Goal: Information Seeking & Learning: Learn about a topic

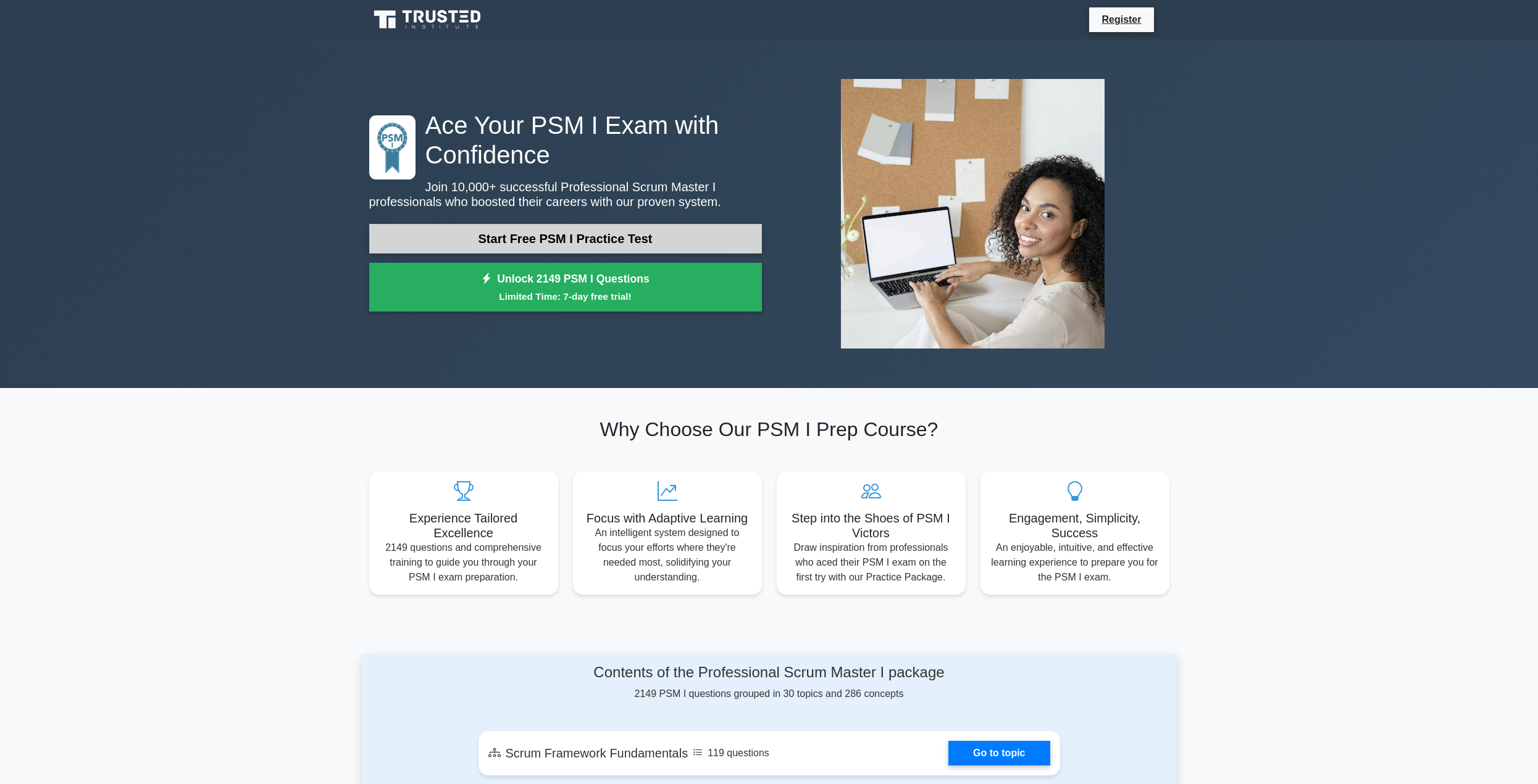
click at [449, 233] on link "Start Free PSM I Practice Test" at bounding box center [566, 239] width 393 height 30
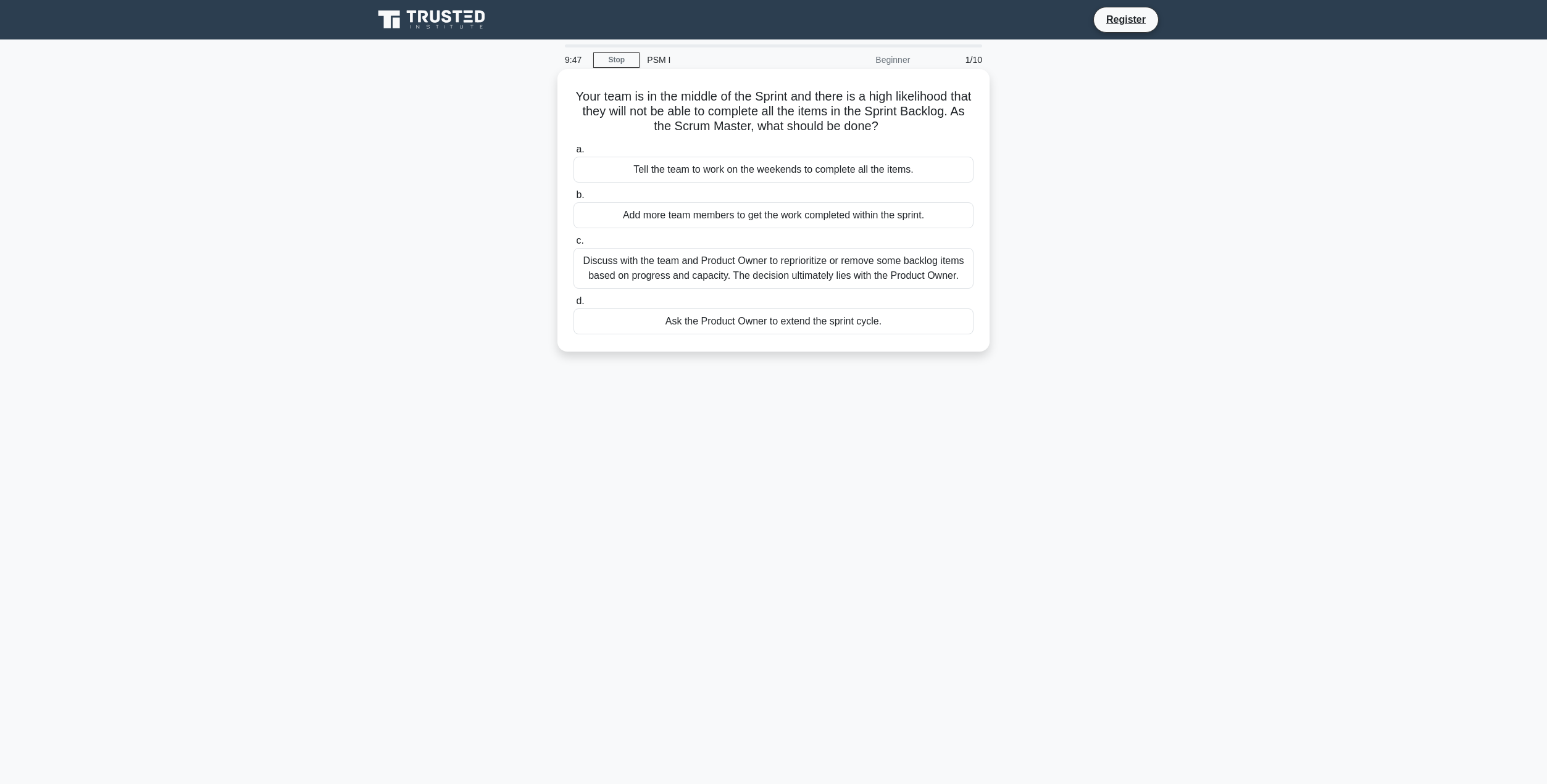
click at [784, 275] on div "Discuss with the team and Product Owner to reprioritize or remove some backlog …" at bounding box center [774, 269] width 400 height 41
click at [574, 245] on input "c. Discuss with the team and Product Owner to reprioritize or remove some backl…" at bounding box center [574, 241] width 0 height 8
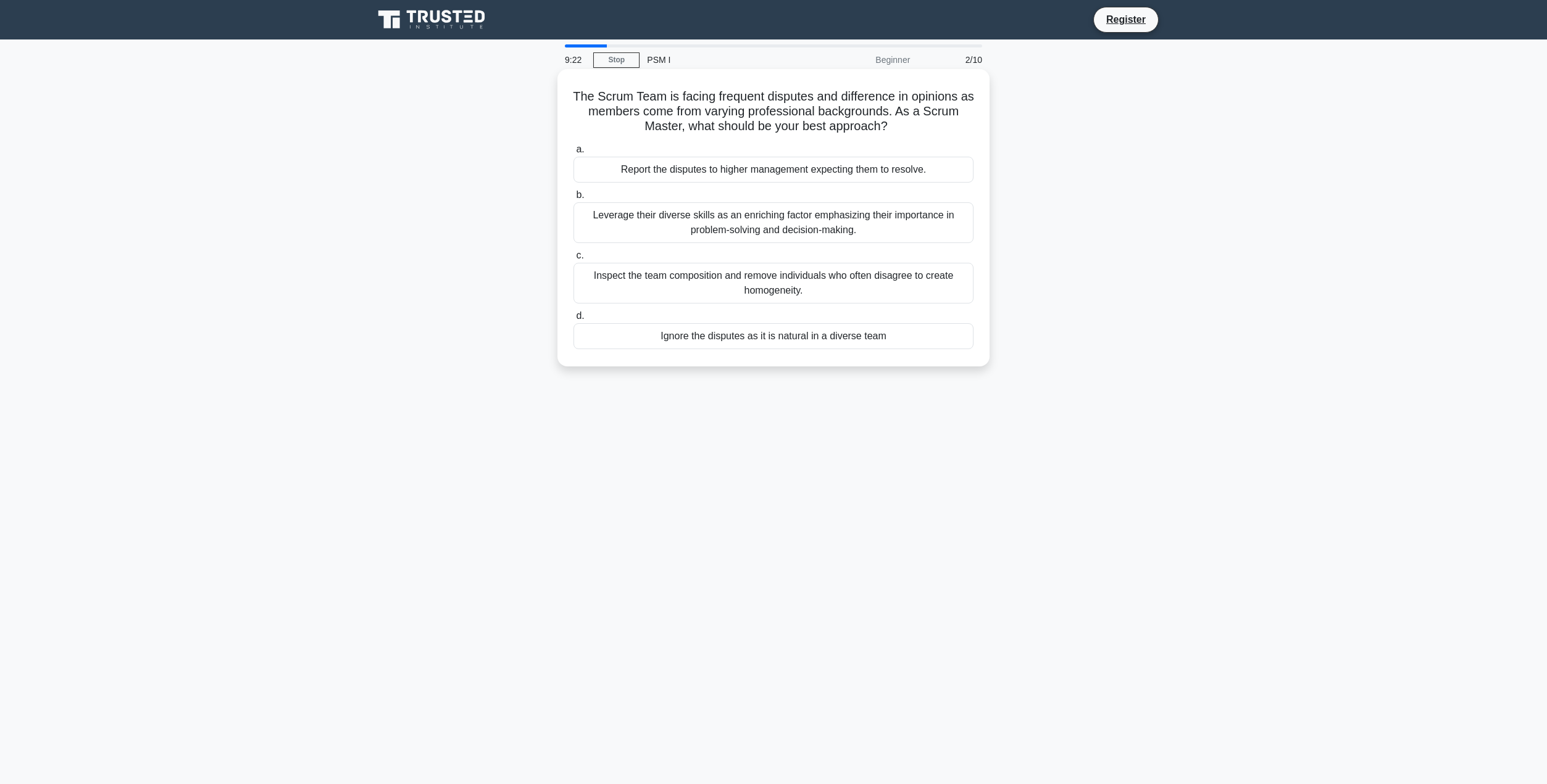
click at [888, 221] on div "Leverage their diverse skills as an enriching factor emphasizing their importan…" at bounding box center [774, 223] width 400 height 41
click at [574, 199] on input "b. Leverage their diverse skills as an enriching factor emphasizing their impor…" at bounding box center [574, 195] width 0 height 8
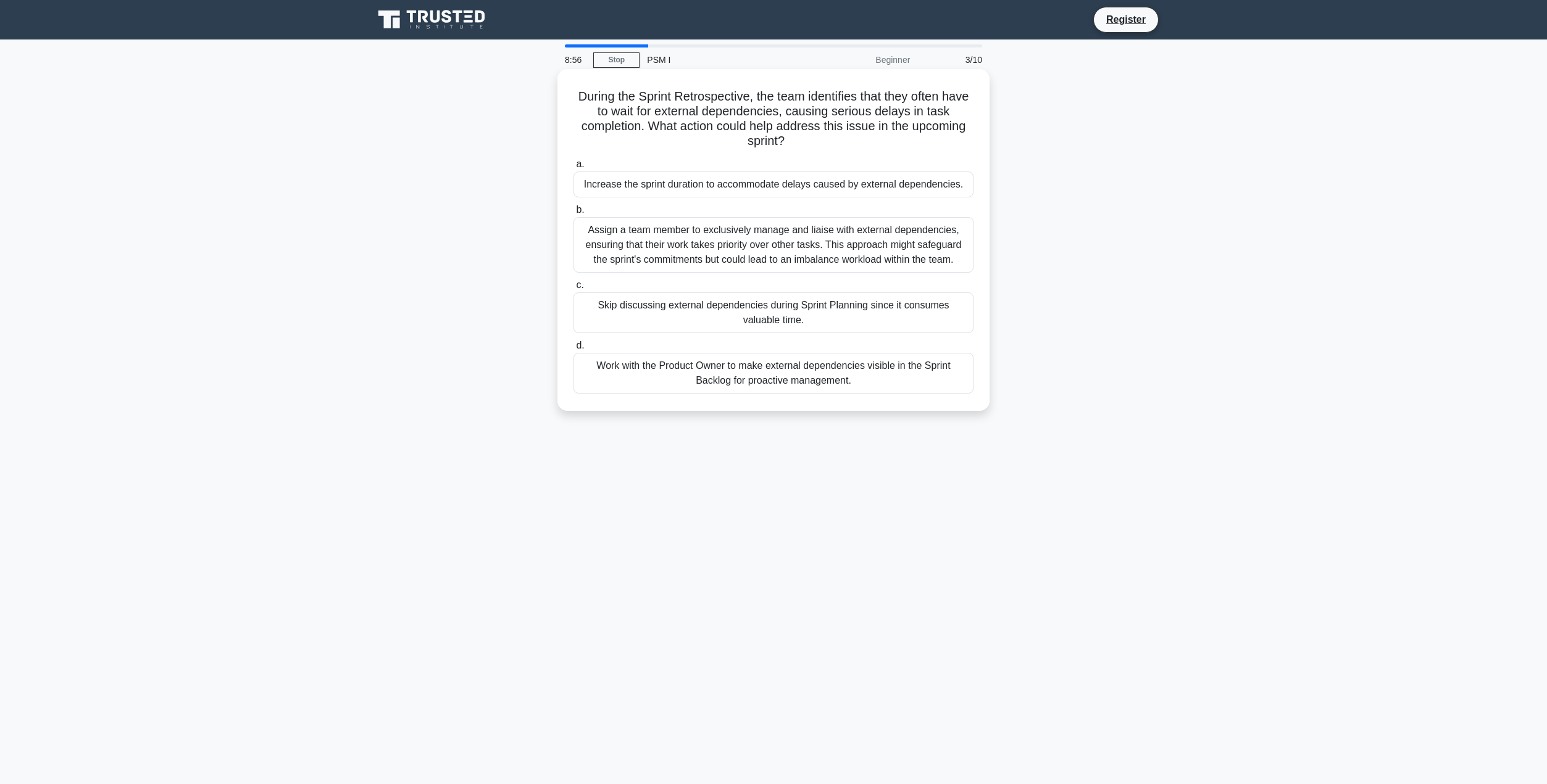
click at [814, 250] on div "Assign a team member to exclusively manage and liaise with external dependencie…" at bounding box center [774, 245] width 400 height 56
click at [574, 214] on input "b. Assign a team member to exclusively manage and liaise with external dependen…" at bounding box center [574, 210] width 0 height 8
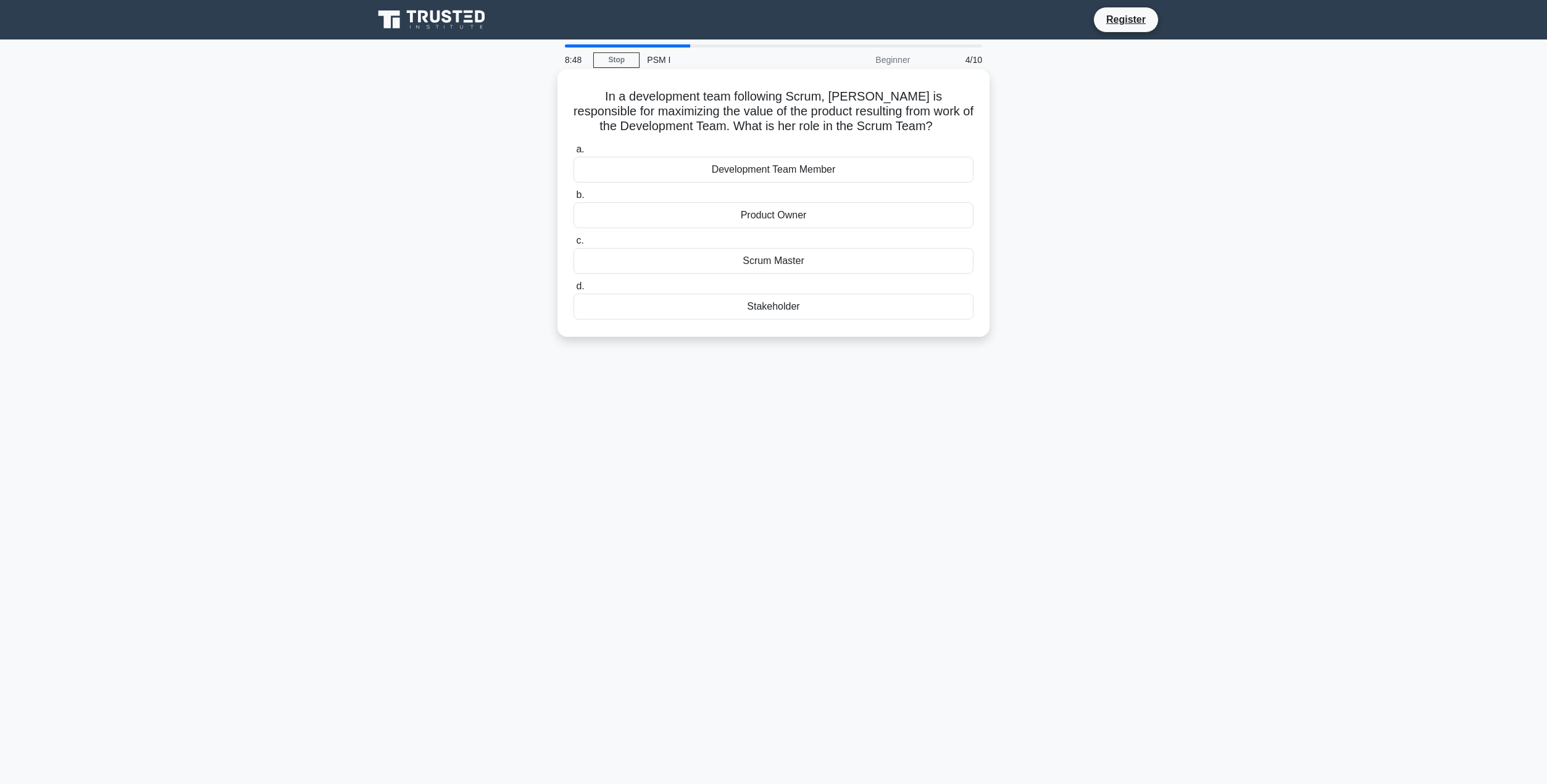
click at [814, 222] on div "Product Owner" at bounding box center [774, 216] width 400 height 26
click at [574, 199] on input "b. Product Owner" at bounding box center [574, 195] width 0 height 8
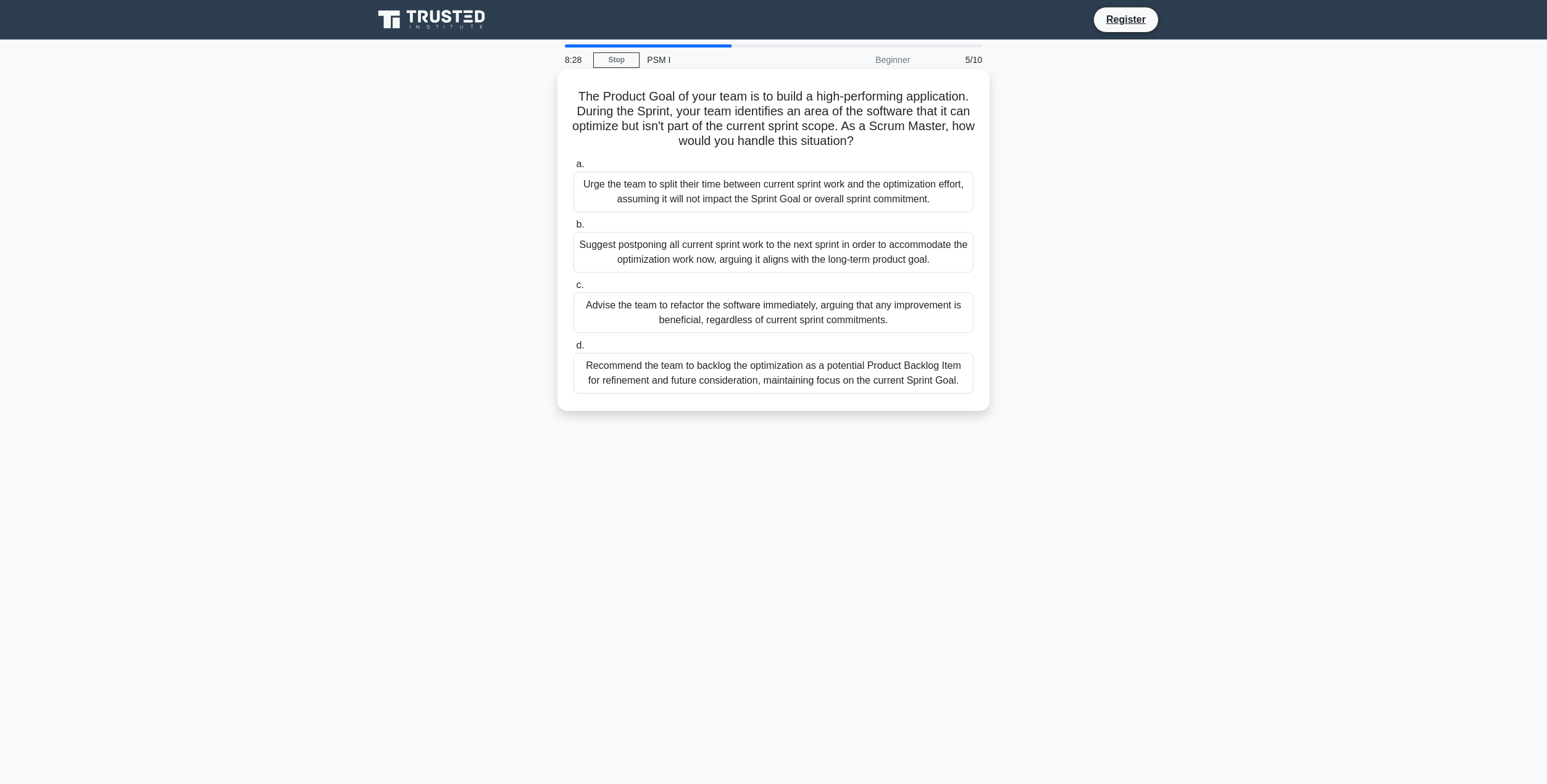
click at [888, 378] on div "Recommend the team to backlog the optimization as a potential Product Backlog I…" at bounding box center [774, 373] width 400 height 41
click at [574, 350] on input "d. Recommend the team to backlog the optimization as a potential Product Backlo…" at bounding box center [574, 346] width 0 height 8
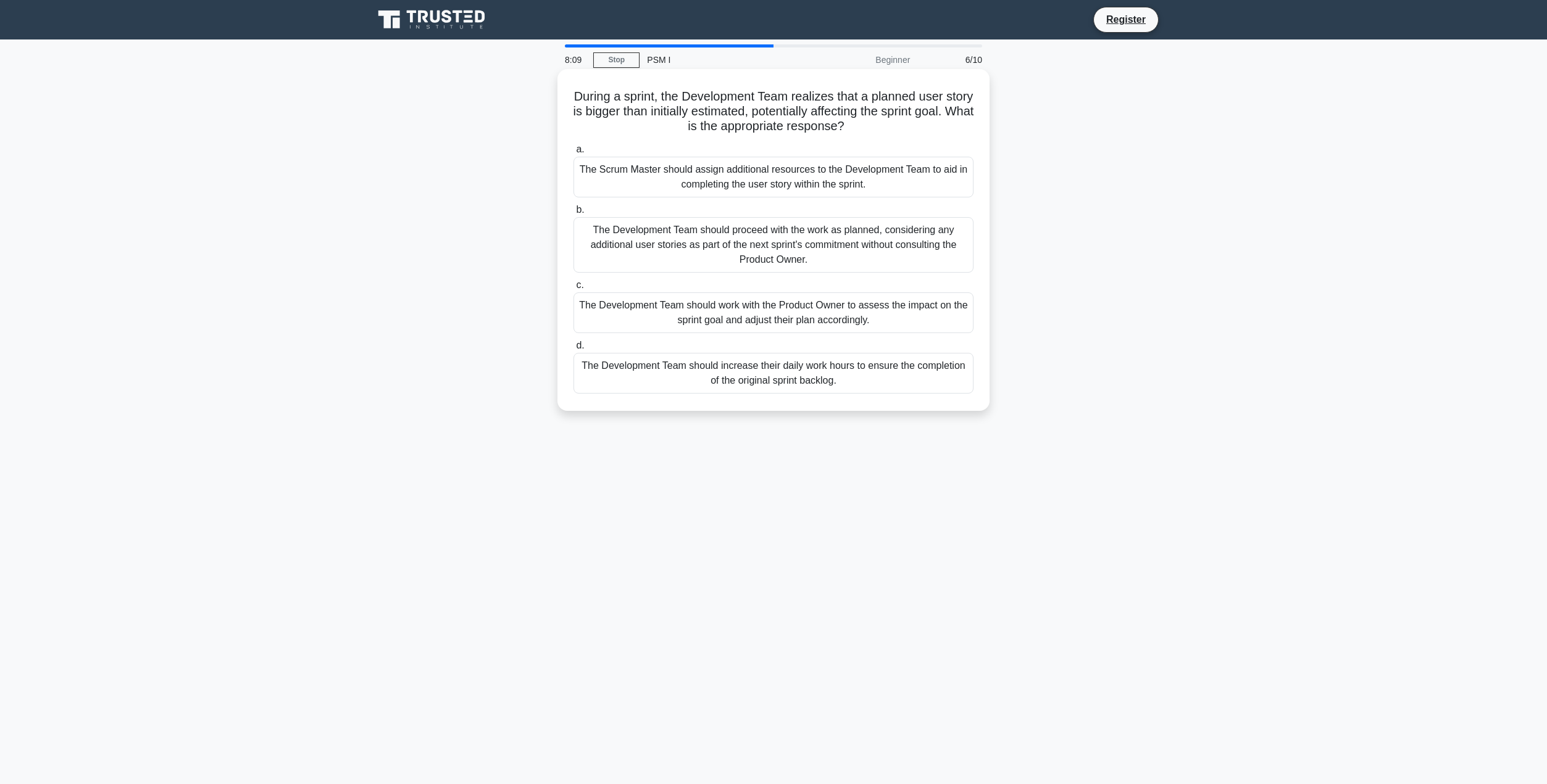
drag, startPoint x: 908, startPoint y: 314, endPoint x: 907, endPoint y: 321, distance: 7.1
click at [907, 321] on div "The Development Team should work with the Product Owner to assess the impact on…" at bounding box center [774, 313] width 400 height 41
click at [574, 289] on input "c. The Development Team should work with the Product Owner to assess the impact…" at bounding box center [574, 285] width 0 height 8
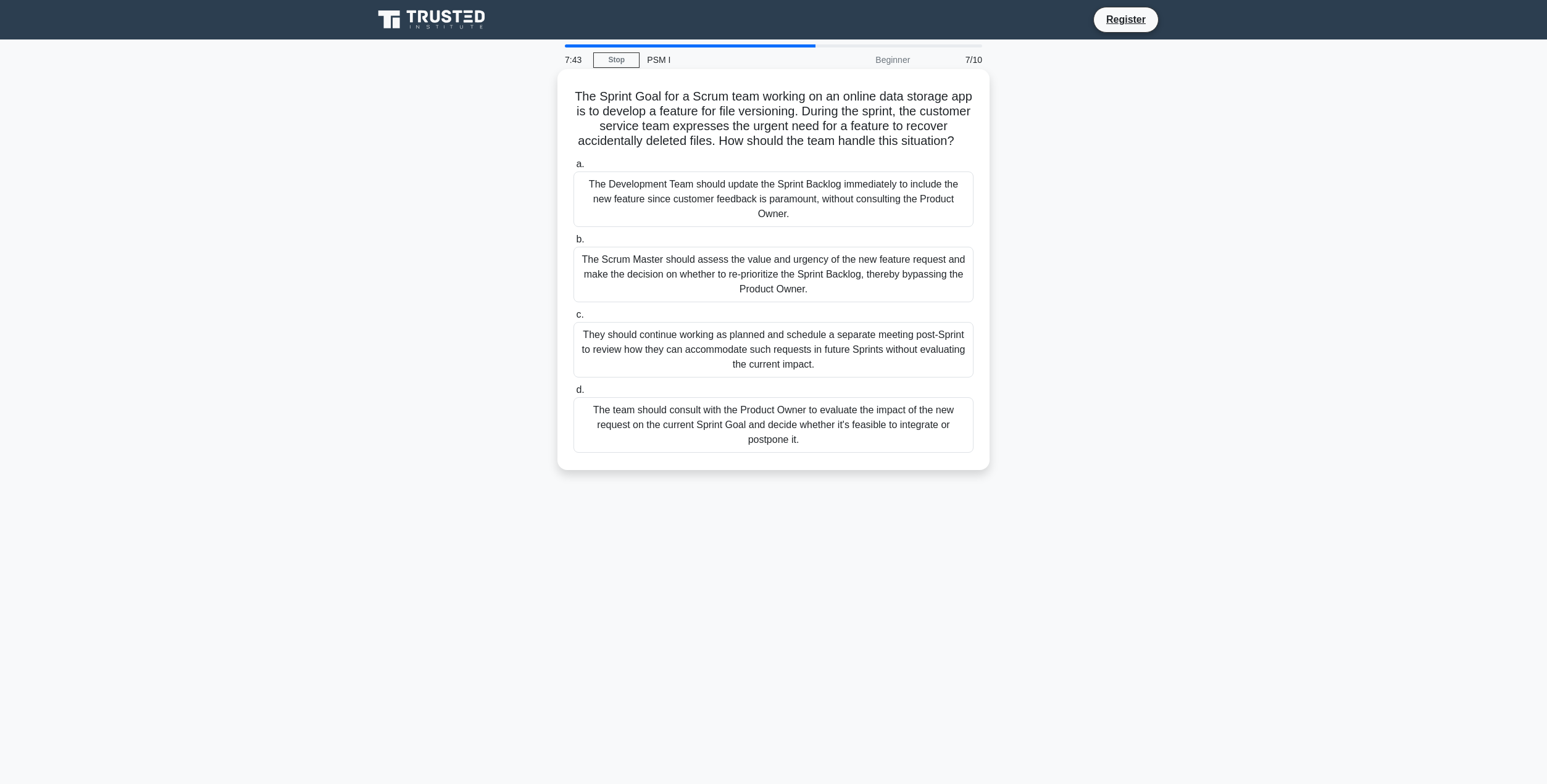
click at [846, 443] on div "The team should consult with the Product Owner to evaluate the impact of the ne…" at bounding box center [774, 425] width 400 height 56
click at [574, 394] on input "d. The team should consult with the Product Owner to evaluate the impact of the…" at bounding box center [574, 390] width 0 height 8
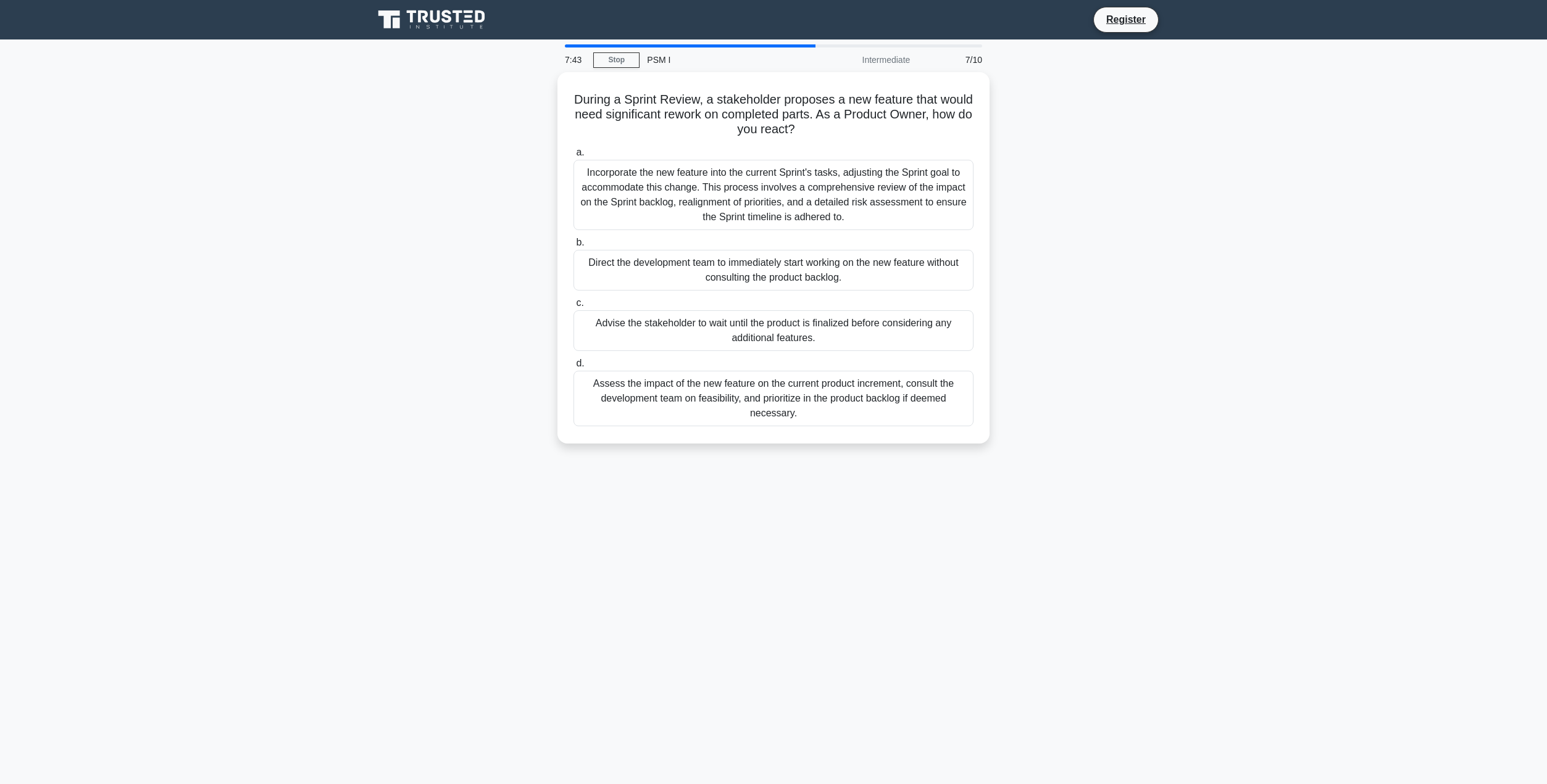
click at [846, 443] on div "During a Sprint Review, a stakeholder proposes a new feature that would need si…" at bounding box center [773, 266] width 815 height 386
click at [853, 492] on div "7:42 Stop PSM I Intermediate 8/10 During a Sprint Review, a stakeholder propose…" at bounding box center [773, 353] width 815 height 617
click at [797, 405] on div "Assess the impact of the new feature on the current product increment, consult …" at bounding box center [774, 396] width 400 height 56
click at [574, 365] on input "d. Assess the impact of the new feature on the current product increment, consu…" at bounding box center [574, 360] width 0 height 8
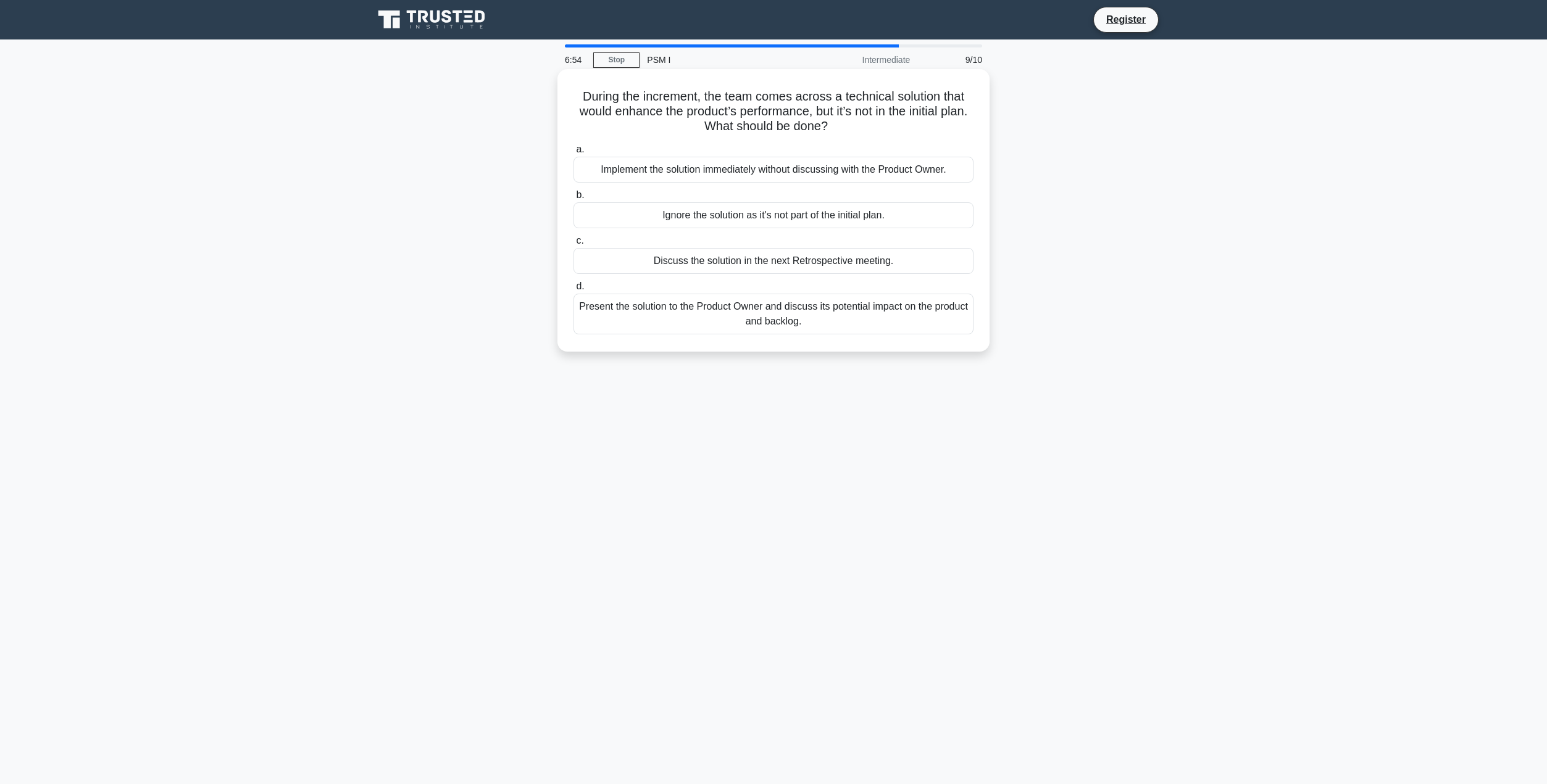
click at [844, 318] on div "Present the solution to the Product Owner and discuss its potential impact on t…" at bounding box center [774, 314] width 400 height 41
click at [574, 290] on input "d. Present the solution to the Product Owner and discuss its potential impact o…" at bounding box center [574, 286] width 0 height 8
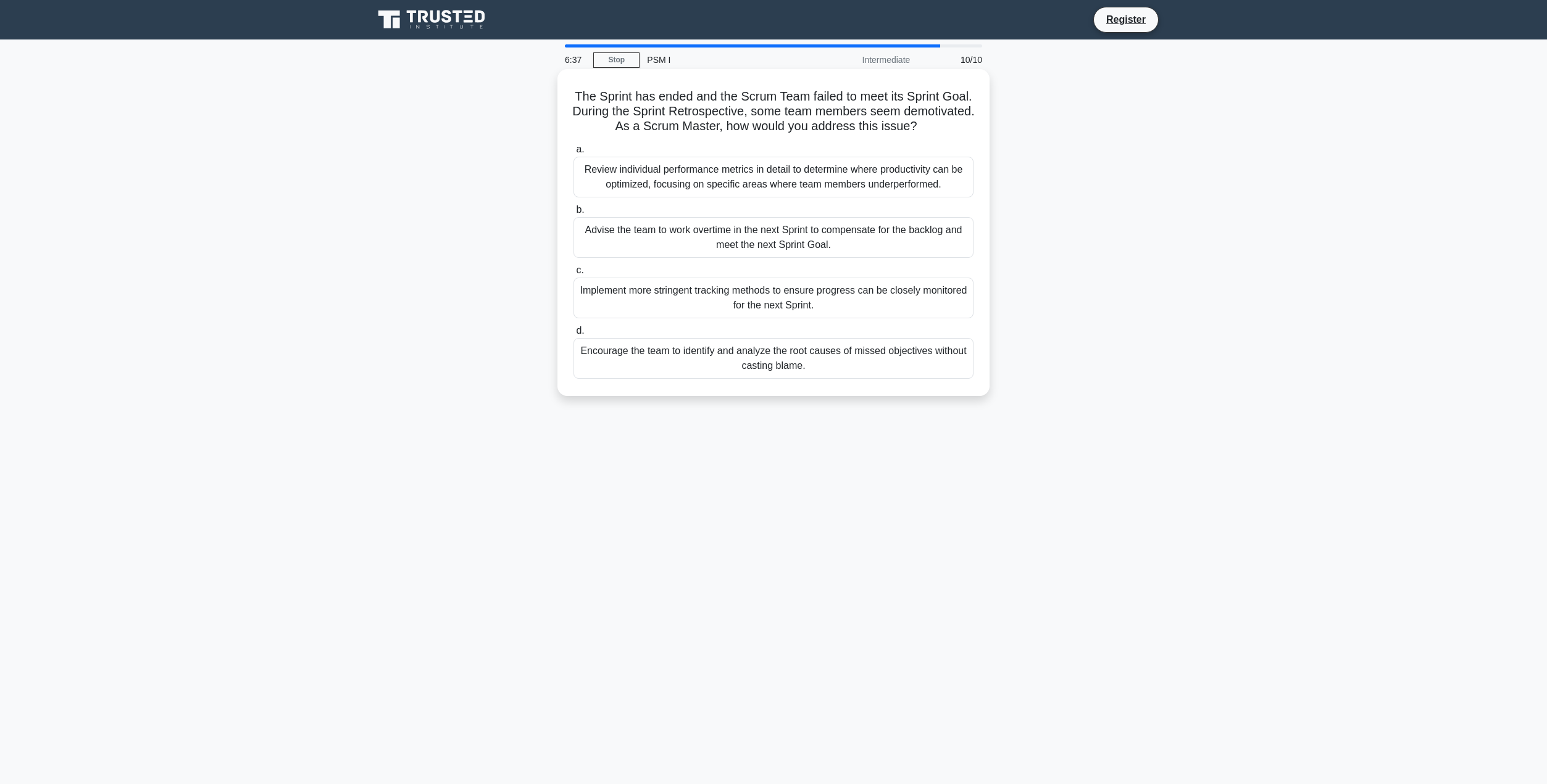
click at [872, 364] on div "Encourage the team to identify and analyze the root causes of missed objectives…" at bounding box center [774, 359] width 400 height 41
click at [574, 335] on input "d. Encourage the team to identify and analyze the root causes of missed objecti…" at bounding box center [574, 331] width 0 height 8
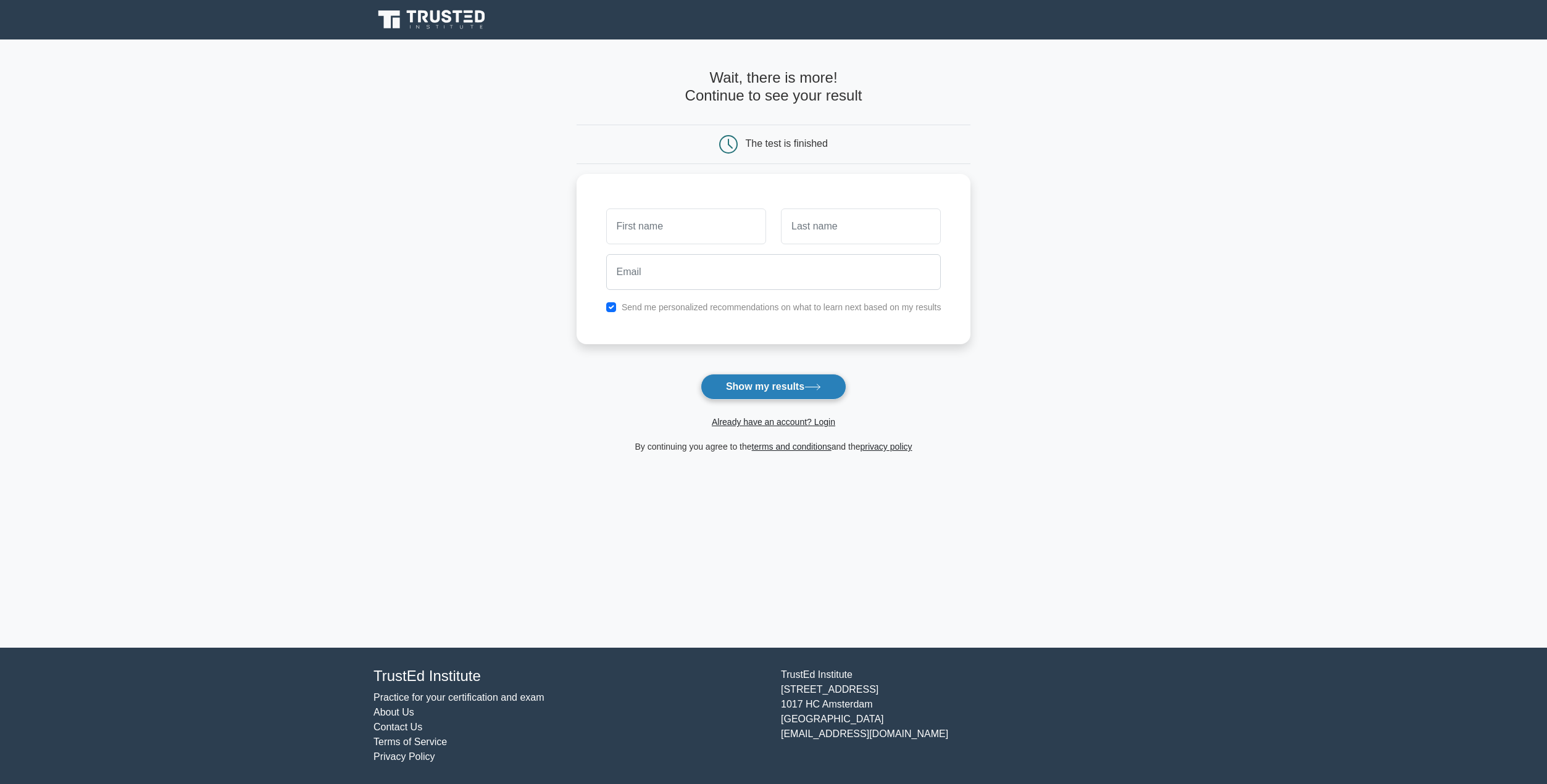
click at [763, 383] on button "Show my results" at bounding box center [773, 387] width 146 height 26
click at [699, 235] on input "text" at bounding box center [686, 224] width 160 height 36
type input "Dominic"
click at [811, 239] on input "text" at bounding box center [861, 224] width 160 height 36
type input "Monteleone"
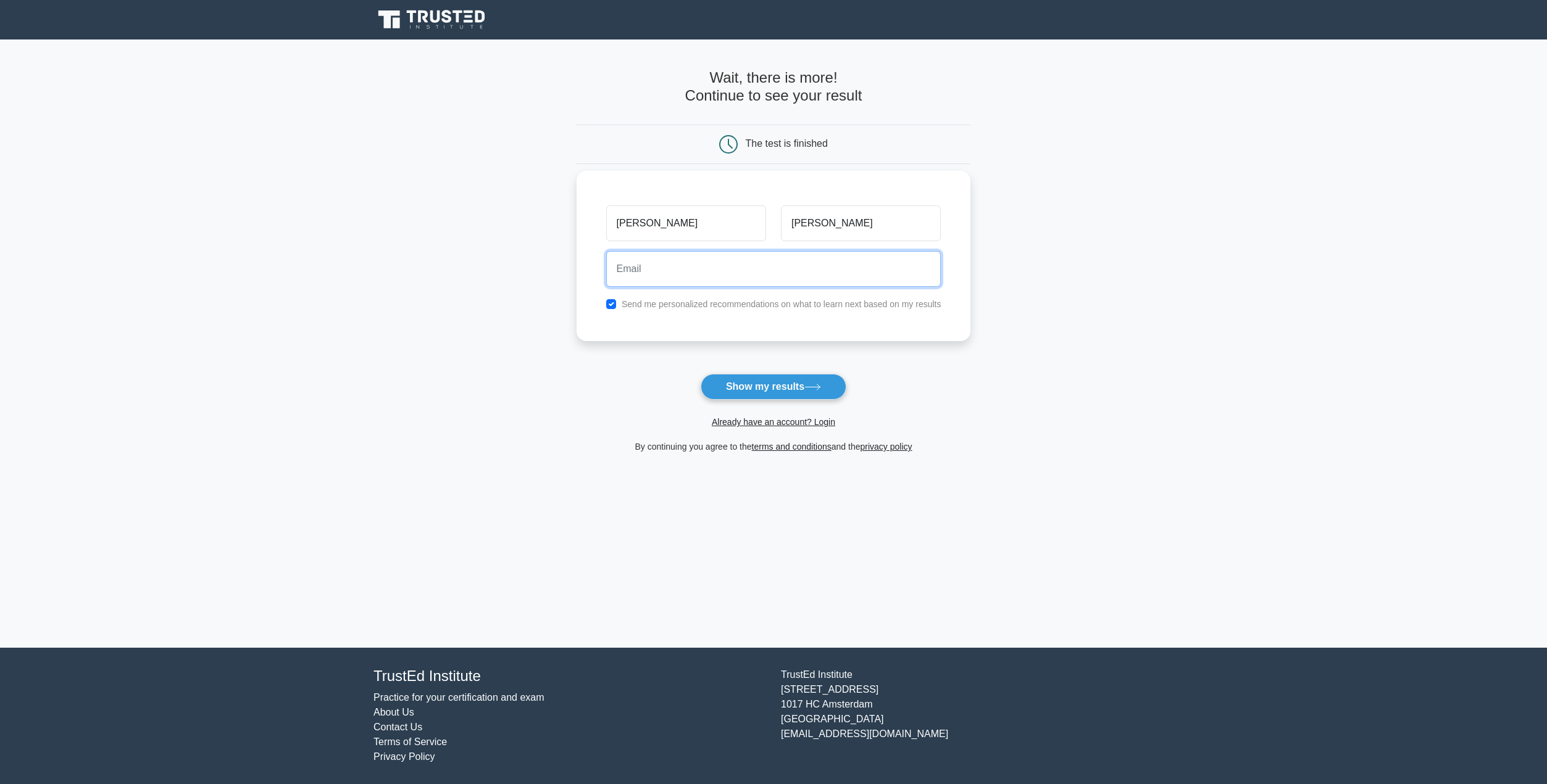
click at [804, 269] on input "email" at bounding box center [773, 269] width 335 height 36
type input "dommonte27@gmail.com"
click at [997, 366] on main "Wait, there is more! Continue to see your result The test is finished Dominic" at bounding box center [773, 344] width 1547 height 608
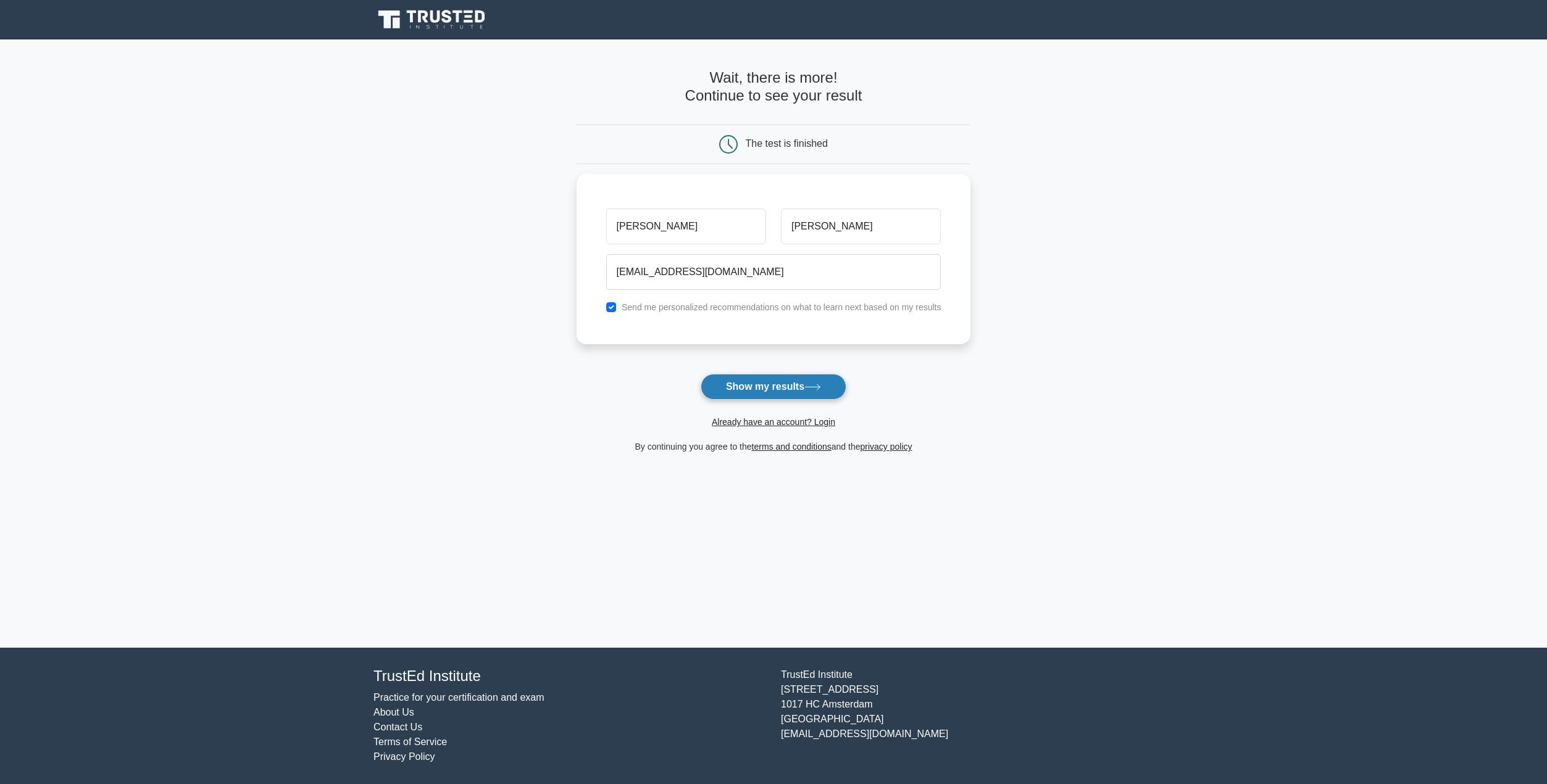
click at [820, 380] on button "Show my results" at bounding box center [773, 387] width 146 height 26
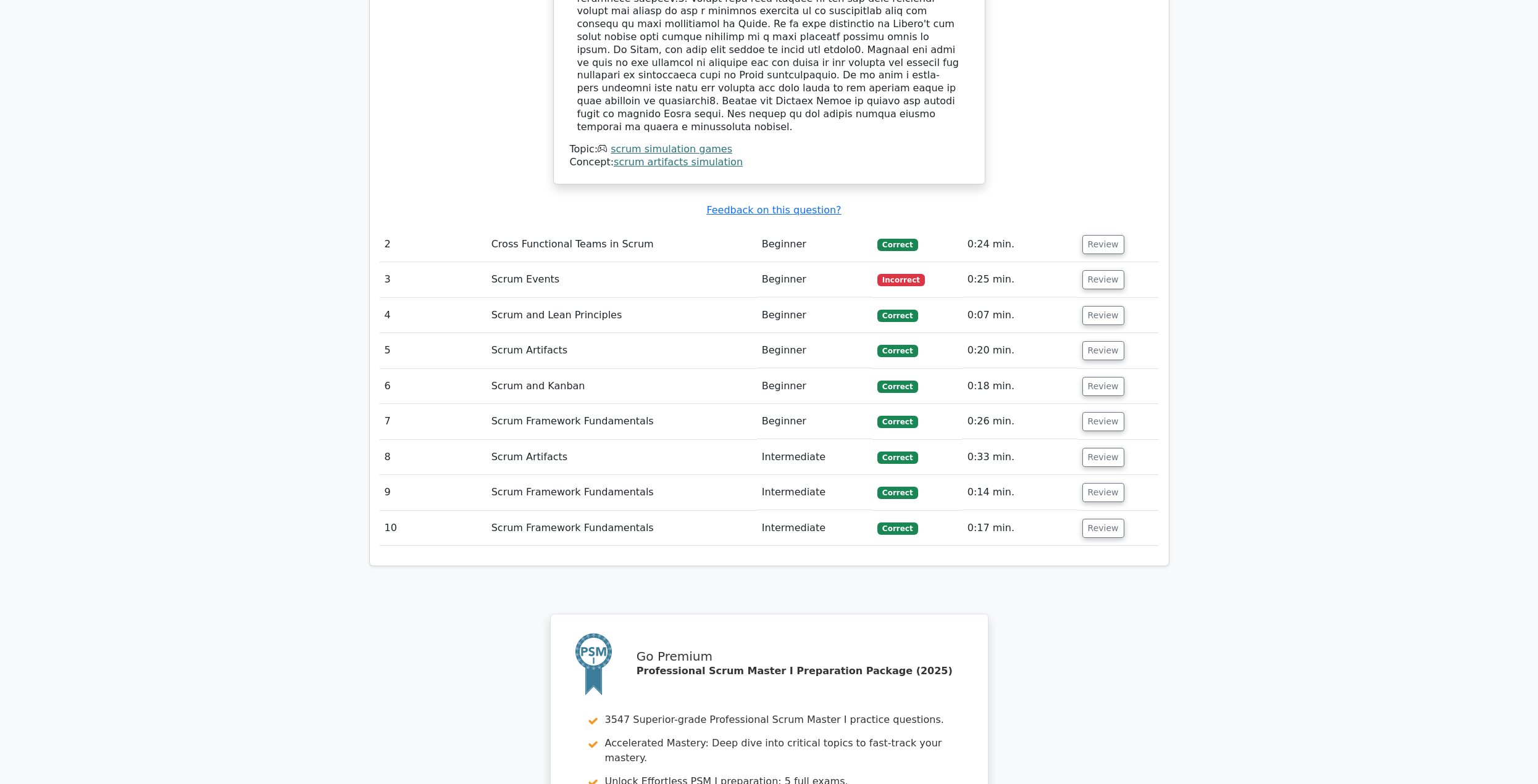
scroll to position [1481, 0]
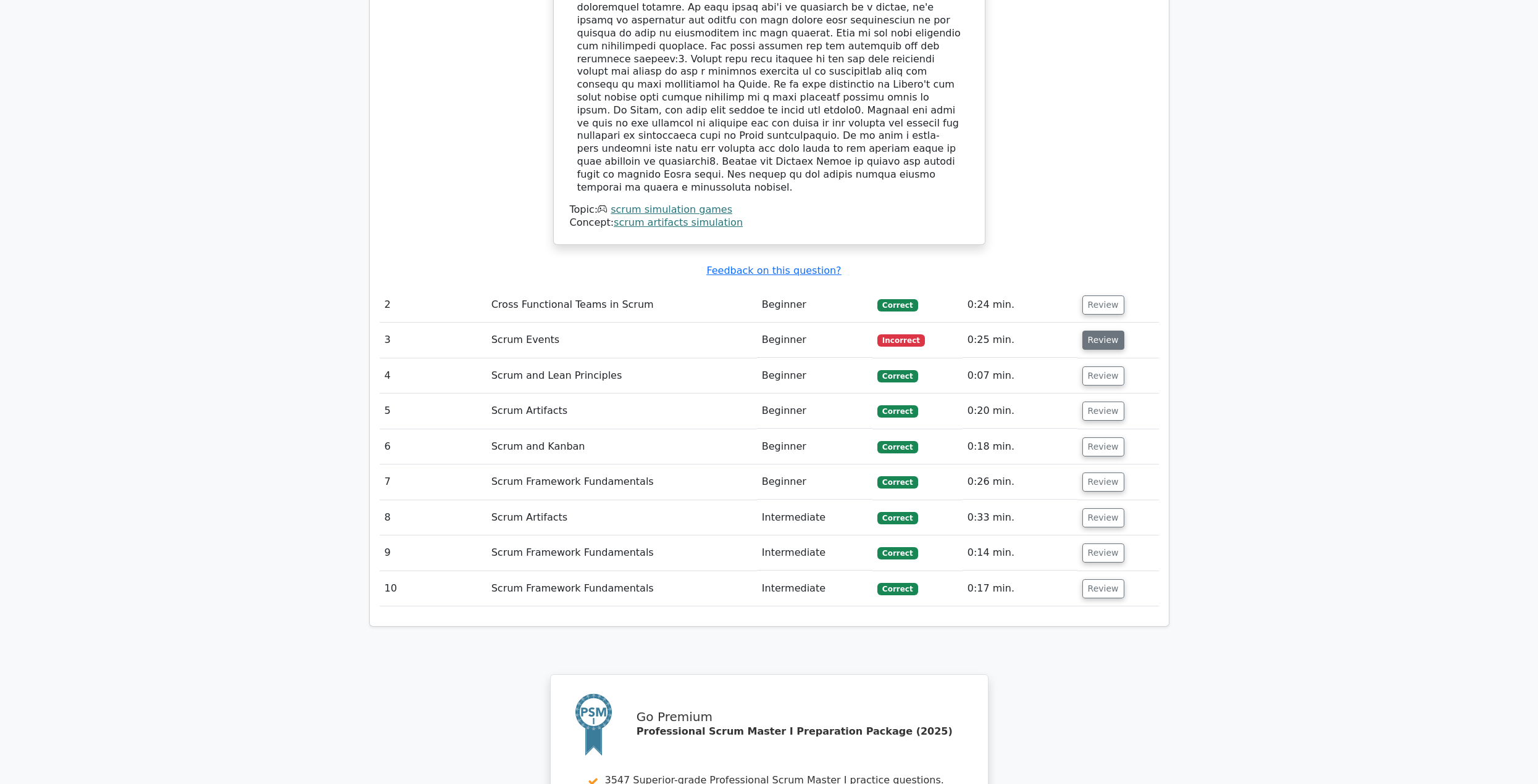
click at [1097, 331] on button "Review" at bounding box center [1104, 340] width 42 height 19
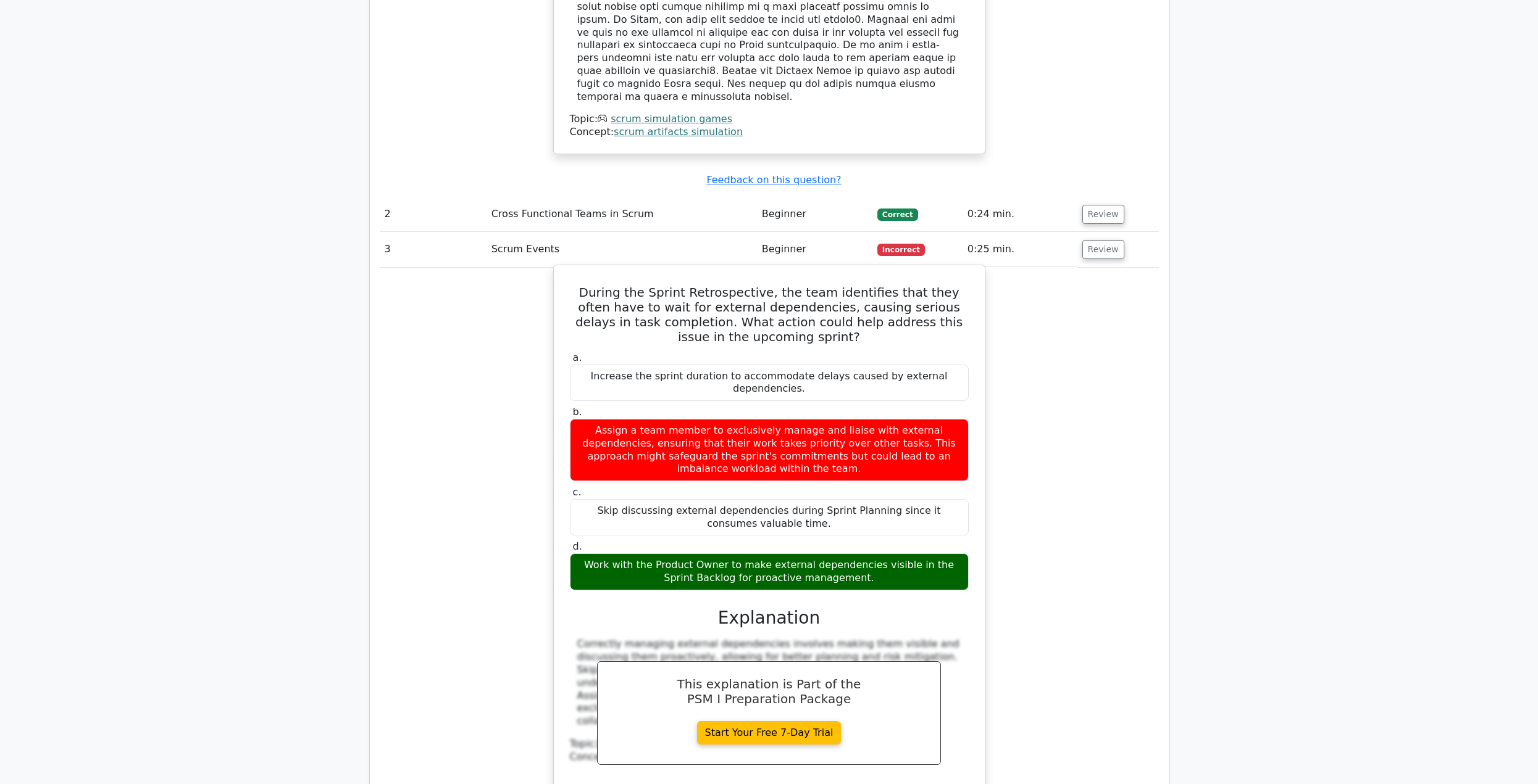
scroll to position [1666, 0]
